Goal: Transaction & Acquisition: Purchase product/service

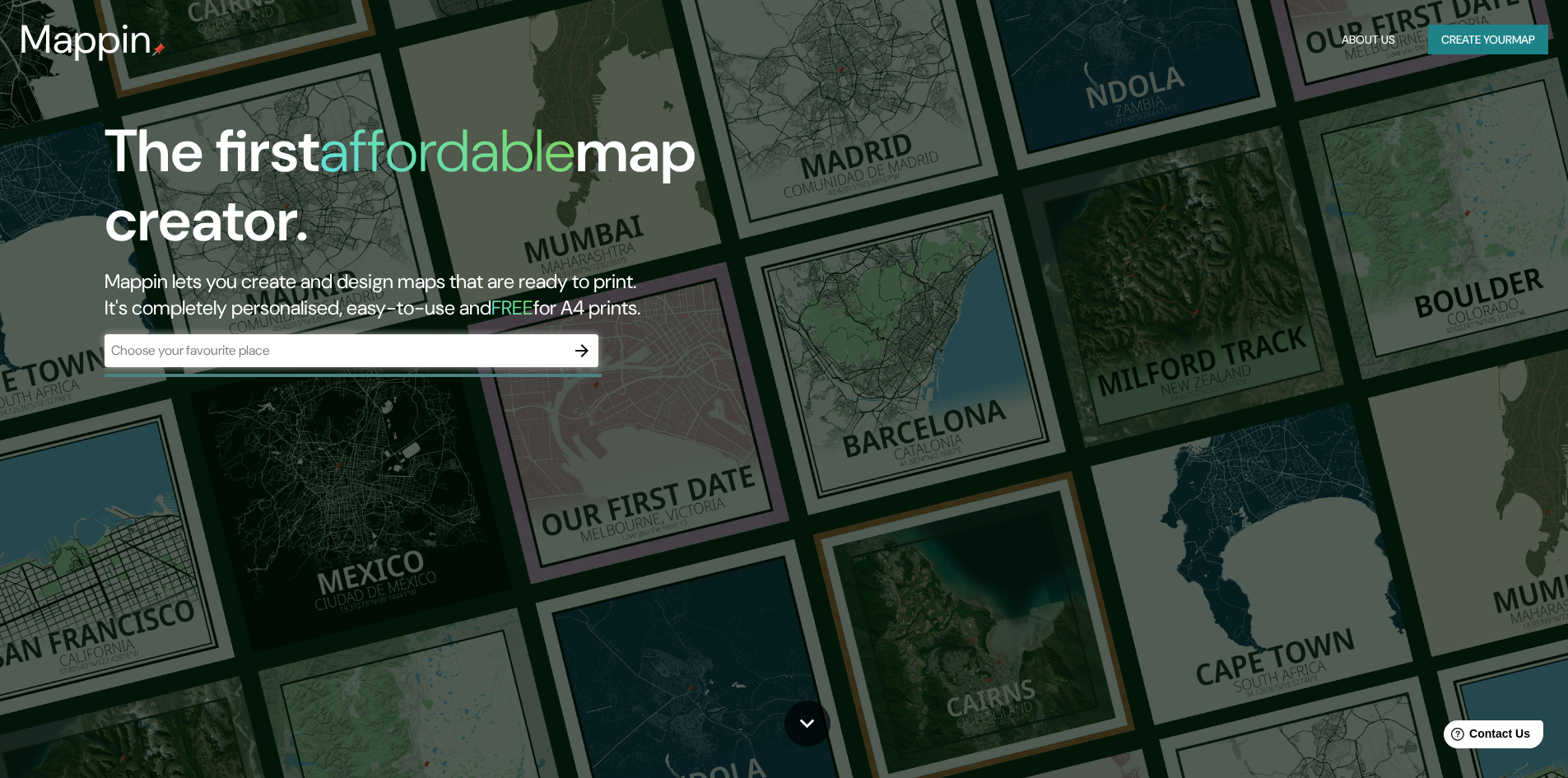
click at [378, 363] on div "​" at bounding box center [351, 350] width 493 height 33
click at [373, 353] on input "text" at bounding box center [335, 350] width 460 height 19
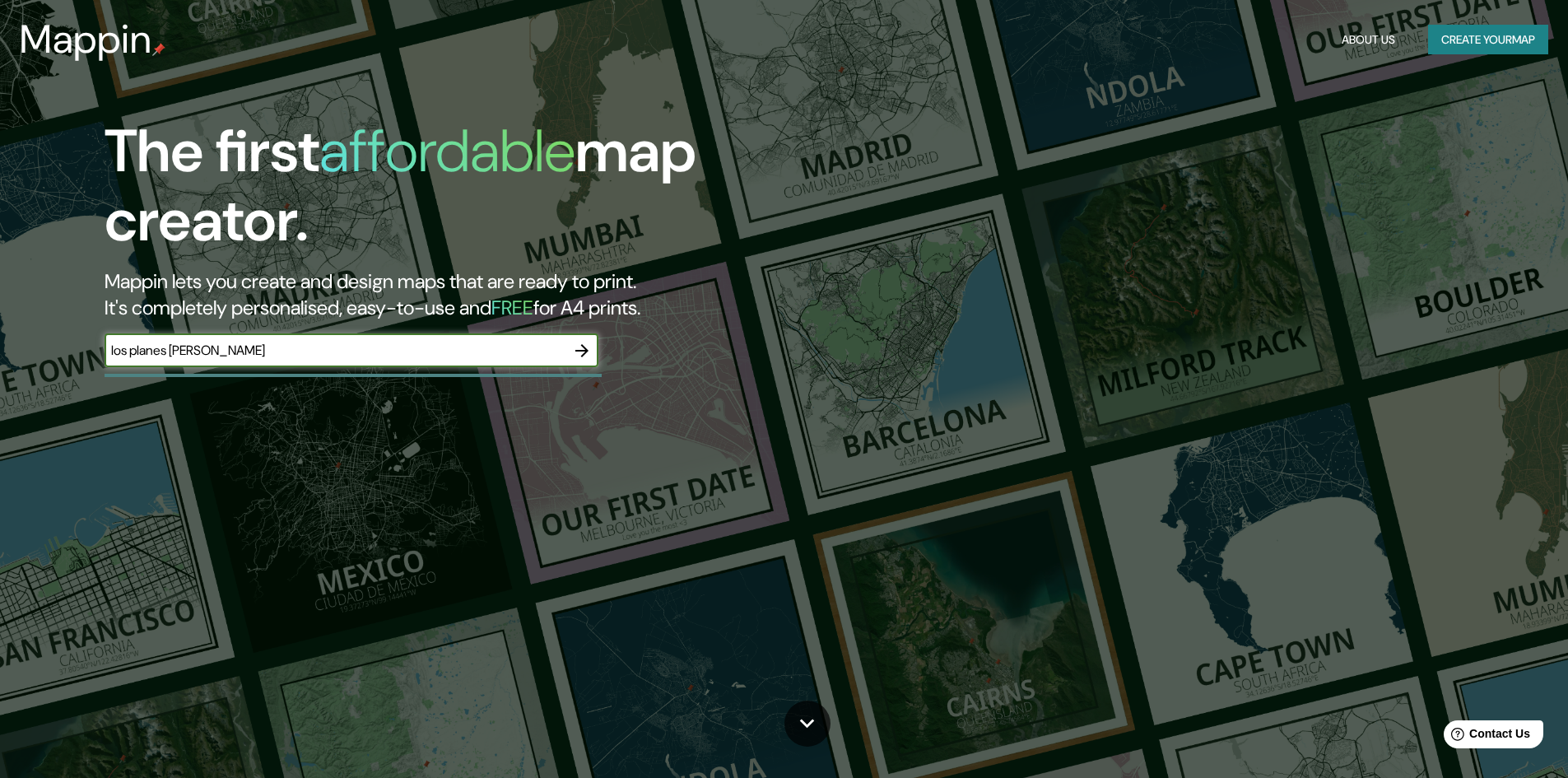
type input "los planes [PERSON_NAME]"
click at [593, 354] on button "button" at bounding box center [581, 350] width 33 height 33
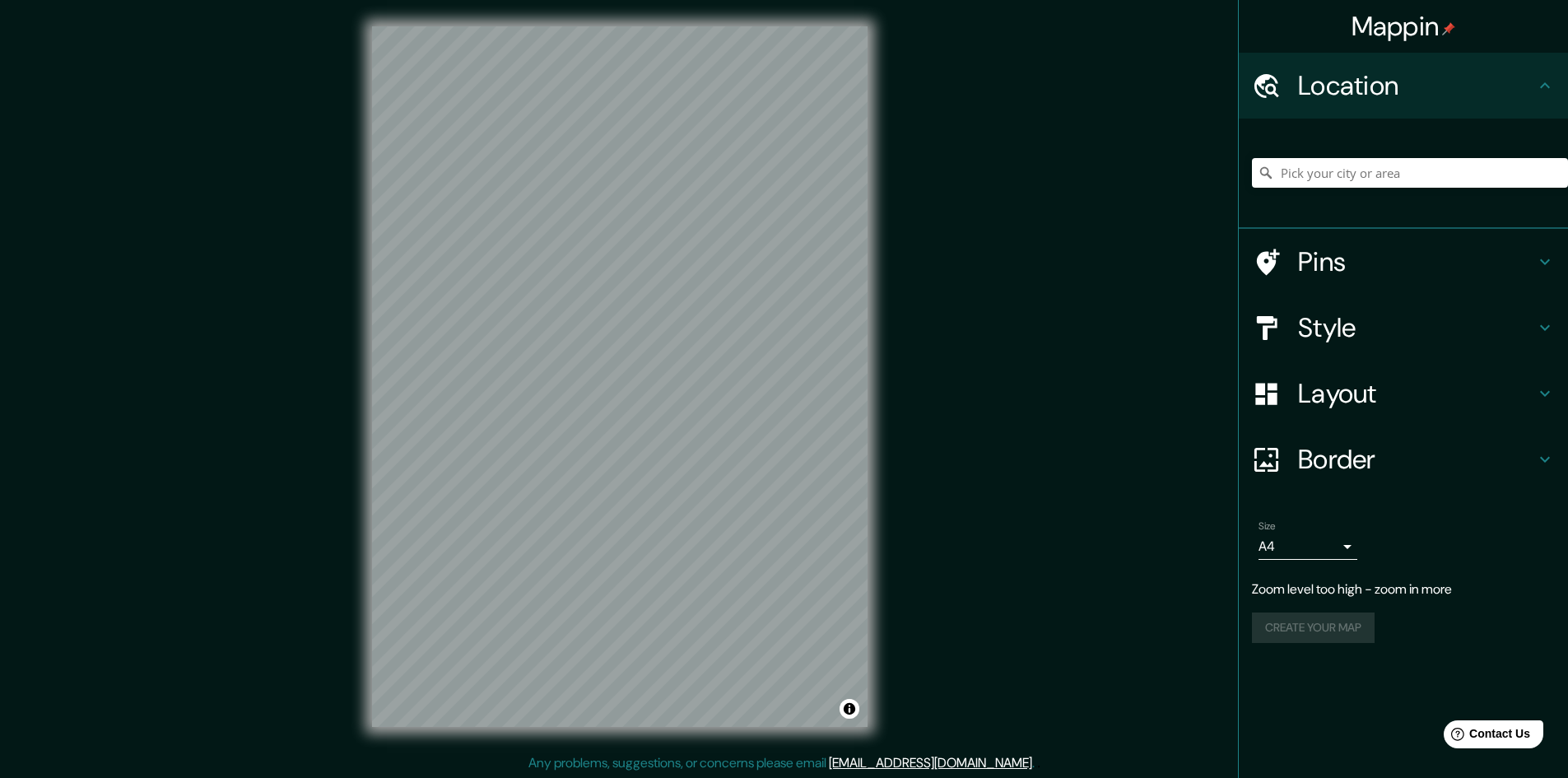
click at [881, 622] on div "© Mapbox © OpenStreetMap Improve this map" at bounding box center [619, 376] width 548 height 753
click at [1310, 179] on input "Pick your city or area" at bounding box center [1409, 172] width 316 height 30
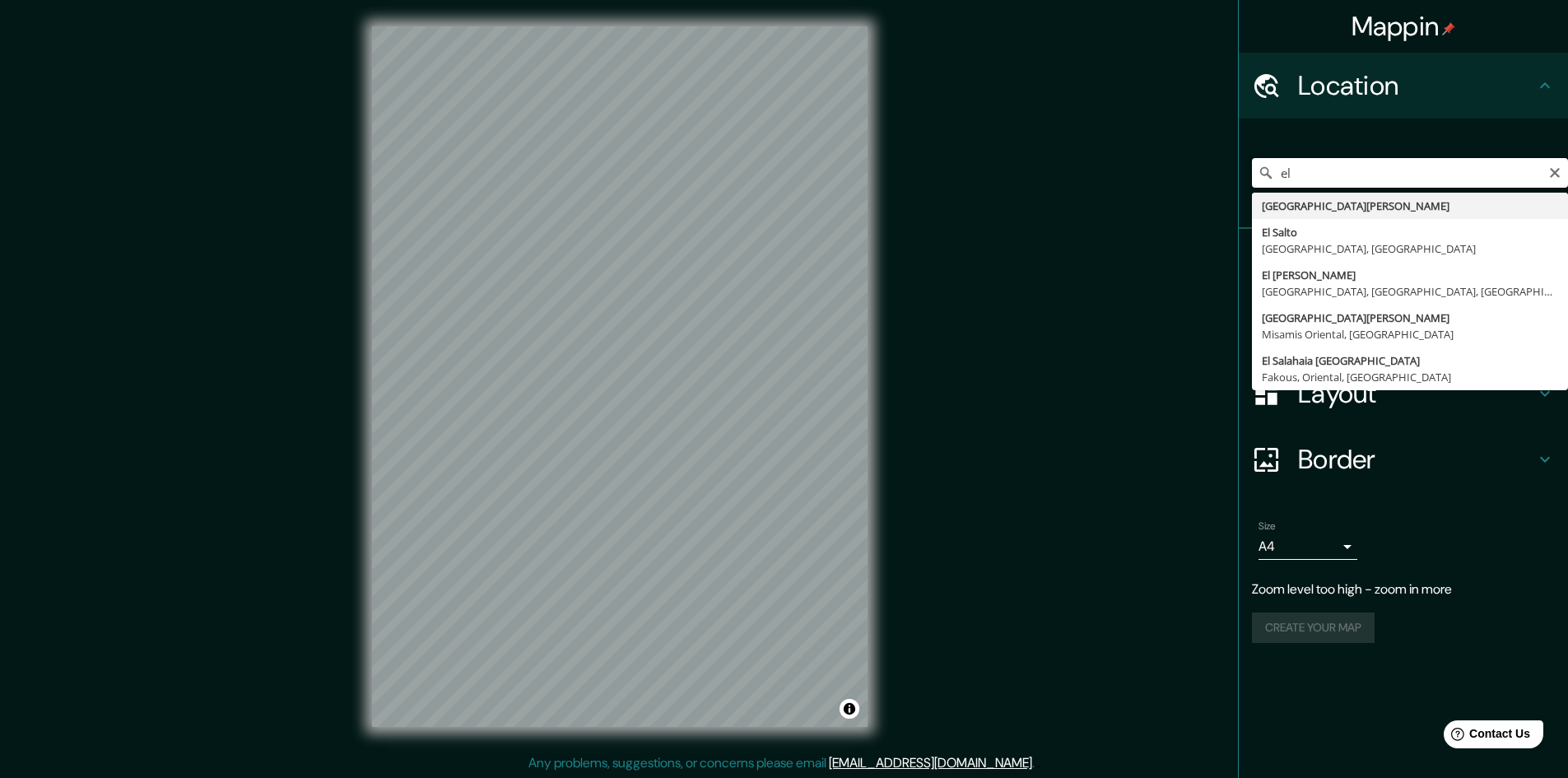
type input "e"
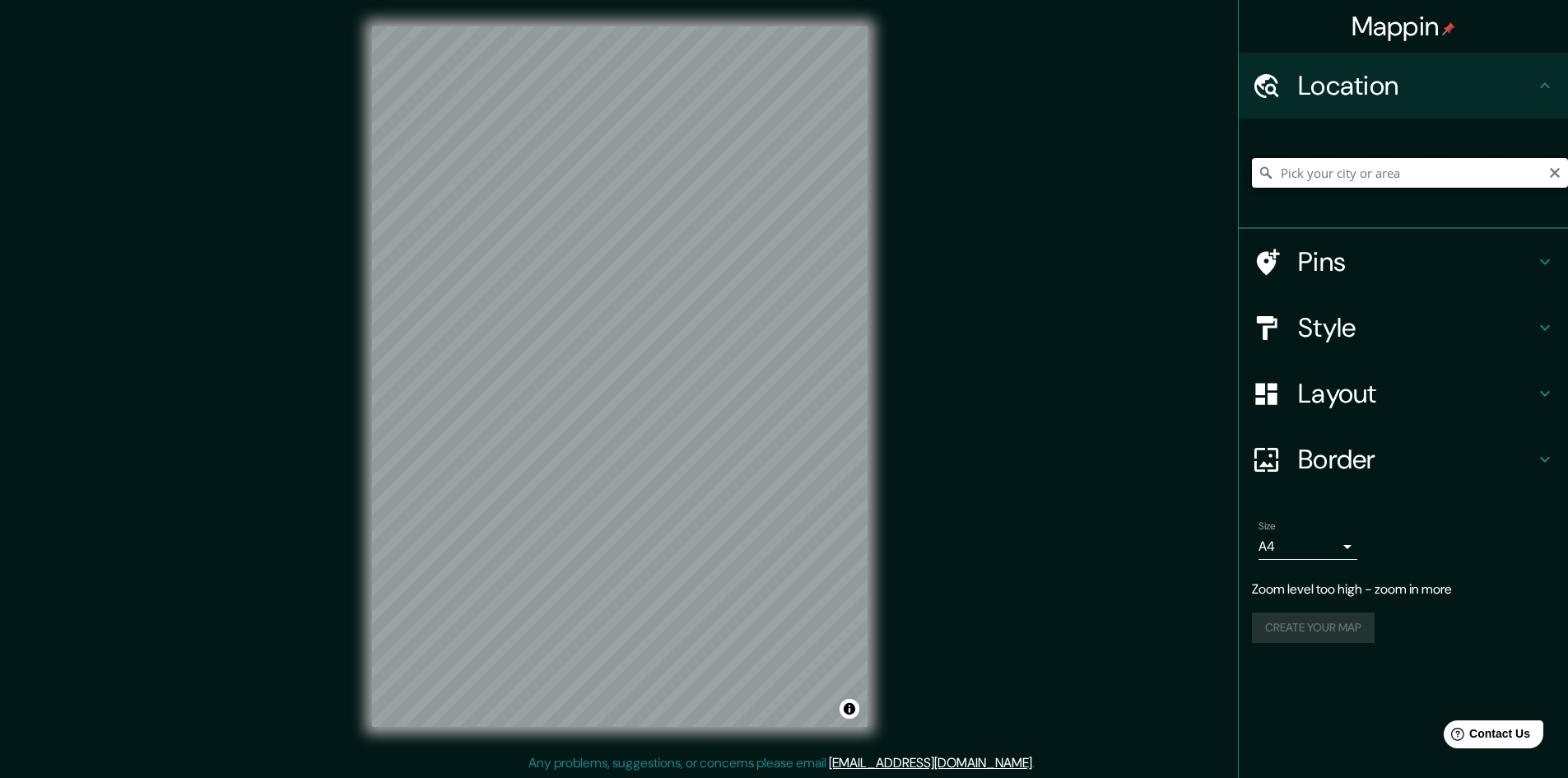
type input "ñ"
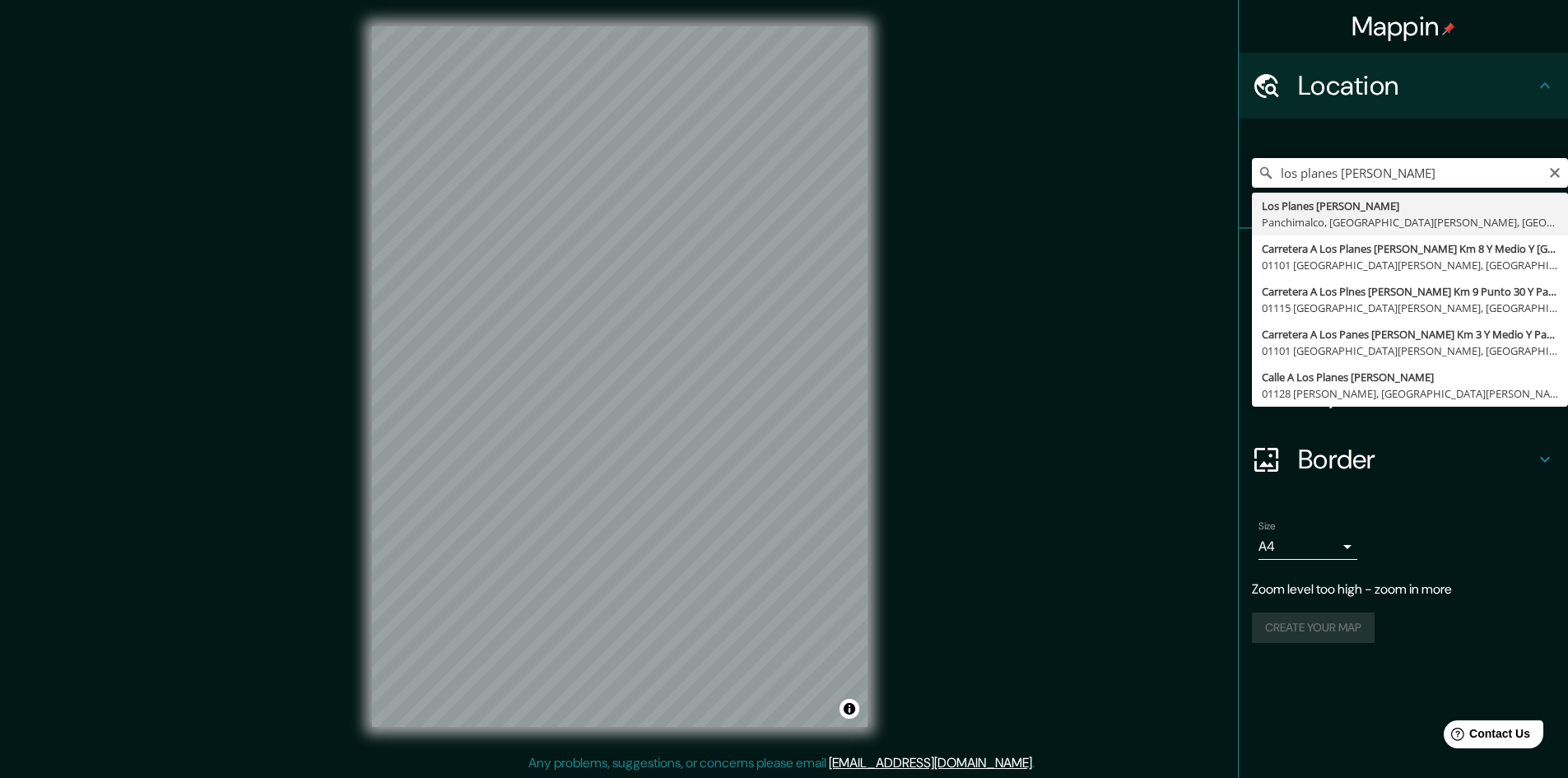
type input "Los Planes [PERSON_NAME], [GEOGRAPHIC_DATA], [GEOGRAPHIC_DATA][PERSON_NAME], [G…"
